Goal: Navigation & Orientation: Find specific page/section

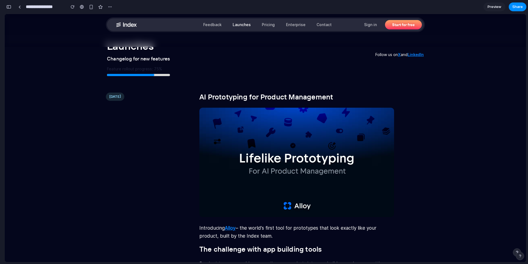
scroll to position [1882, 0]
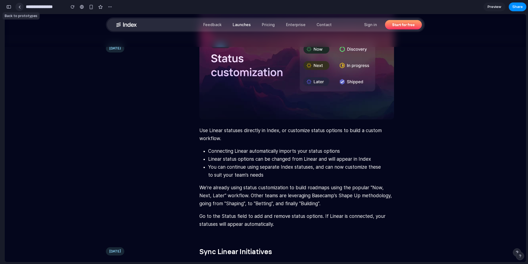
click at [22, 9] on link at bounding box center [19, 7] width 8 height 8
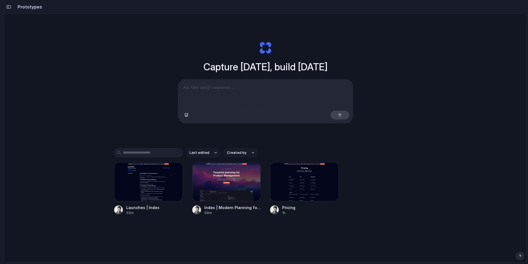
click at [8, 7] on div "button" at bounding box center [8, 7] width 5 height 4
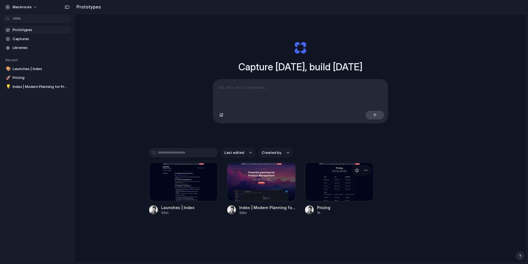
click at [328, 191] on div at bounding box center [339, 182] width 69 height 39
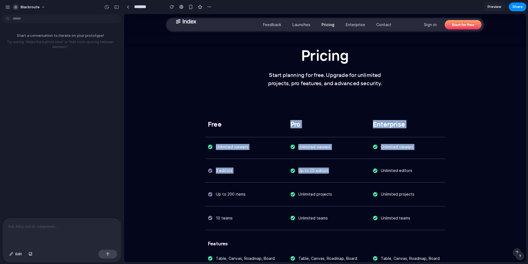
drag, startPoint x: 287, startPoint y: 119, endPoint x: 348, endPoint y: 181, distance: 87.0
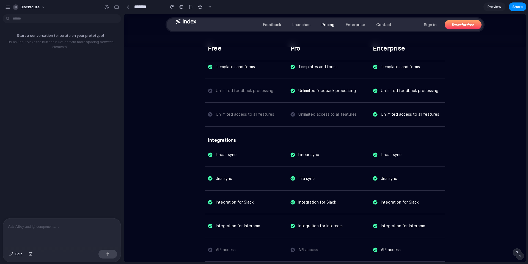
scroll to position [941, 0]
drag, startPoint x: 251, startPoint y: 153, endPoint x: 243, endPoint y: 159, distance: 9.4
click at [243, 159] on div "Linear sync" at bounding box center [242, 153] width 83 height 19
drag, startPoint x: 228, startPoint y: 156, endPoint x: 243, endPoint y: 156, distance: 15.4
click at [243, 156] on div "Linear sync" at bounding box center [242, 153] width 83 height 19
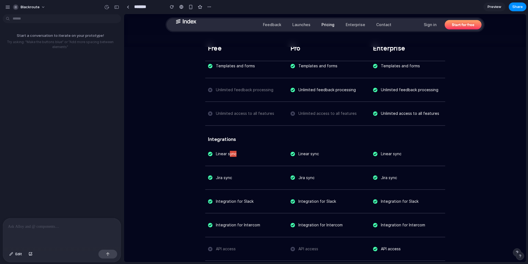
click at [30, 26] on div "Start a conversation to iterate on your prototype! Try asking: "Make the button…" at bounding box center [60, 118] width 121 height 202
click at [30, 20] on body "blackroute Start a conversation to iterate on your prototype! Try asking: "Make…" at bounding box center [264, 132] width 528 height 264
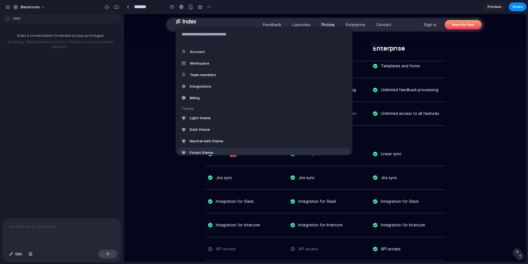
scroll to position [92, 0]
click at [223, 51] on div "Account" at bounding box center [264, 53] width 173 height 10
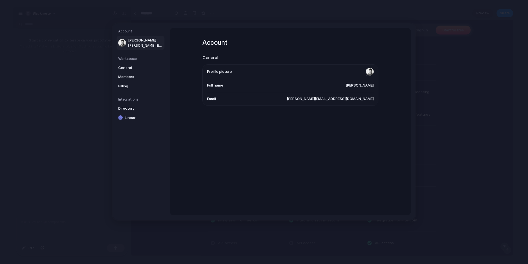
click at [136, 258] on div "Integrations Directory Linear" at bounding box center [204, 261] width 241 height 6
click at [132, 87] on span "Billing" at bounding box center [135, 86] width 35 height 6
click at [249, 233] on link "Members" at bounding box center [251, 235] width 5 height 5
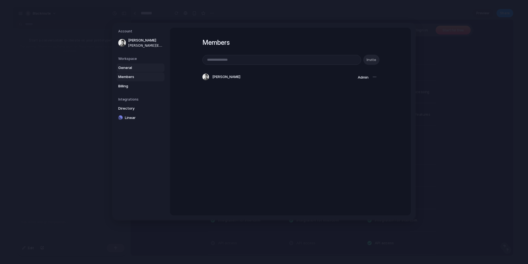
click at [174, 232] on link "General" at bounding box center [184, 235] width 20 height 6
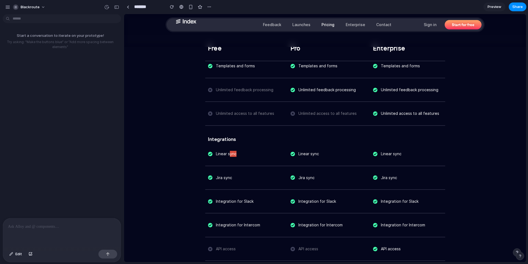
click at [65, 85] on div "Start a conversation to iterate on your prototype! Try asking: "Make the button…" at bounding box center [60, 118] width 121 height 202
click at [9, 12] on div "blackroute" at bounding box center [62, 6] width 124 height 13
click at [8, 7] on div "button" at bounding box center [7, 7] width 5 height 5
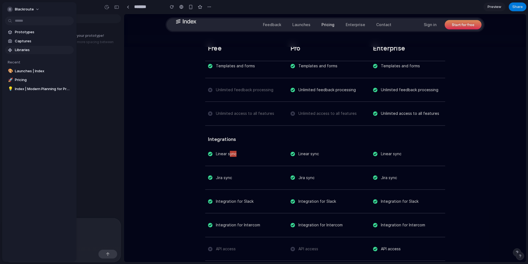
click at [26, 49] on span "Libraries" at bounding box center [43, 50] width 57 height 6
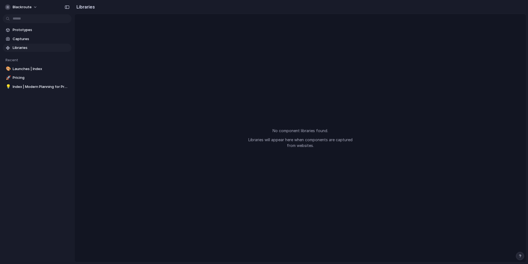
click at [267, 138] on p "Libraries will appear here when components are captured from websites." at bounding box center [300, 143] width 110 height 12
click at [18, 43] on link "Captures" at bounding box center [37, 39] width 69 height 8
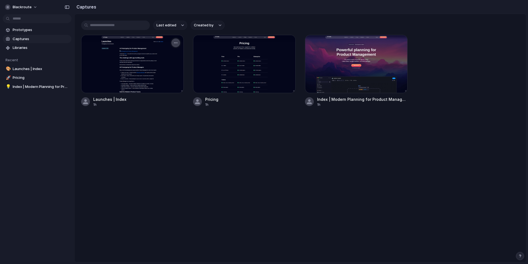
click at [177, 43] on div "button" at bounding box center [176, 43] width 4 height 4
click at [160, 72] on span "Open original page" at bounding box center [160, 73] width 32 height 6
